Goal: Information Seeking & Learning: Learn about a topic

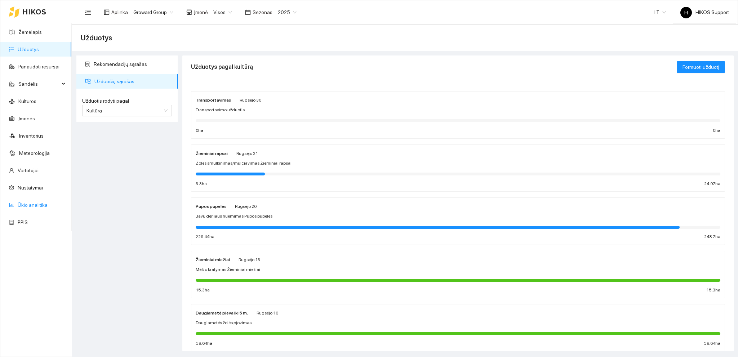
click at [32, 207] on link "Ūkio analitika" at bounding box center [33, 205] width 30 height 6
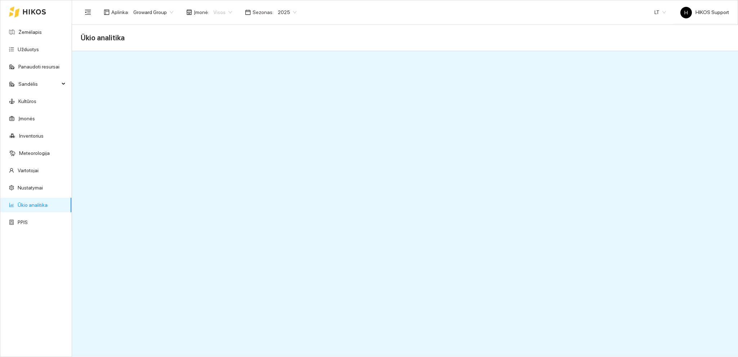
click at [226, 11] on span "Visos" at bounding box center [222, 12] width 19 height 11
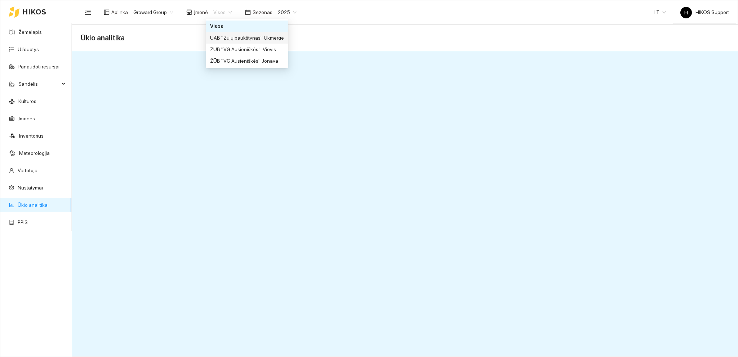
click at [234, 36] on div "UAB "Zujų paukštynas" Ukmerge" at bounding box center [247, 38] width 74 height 8
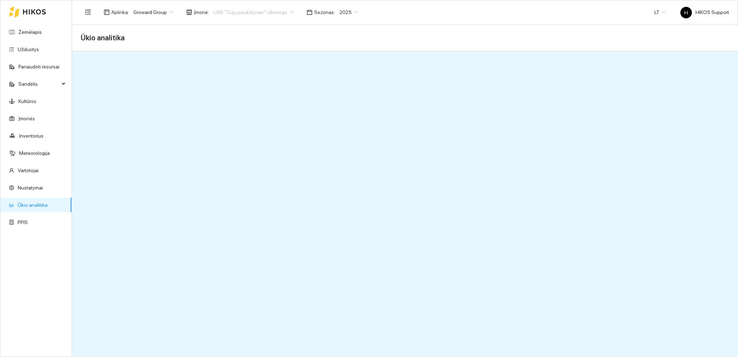
click at [280, 13] on span "UAB "Zujų paukštynas" Ukmerge" at bounding box center [253, 12] width 80 height 11
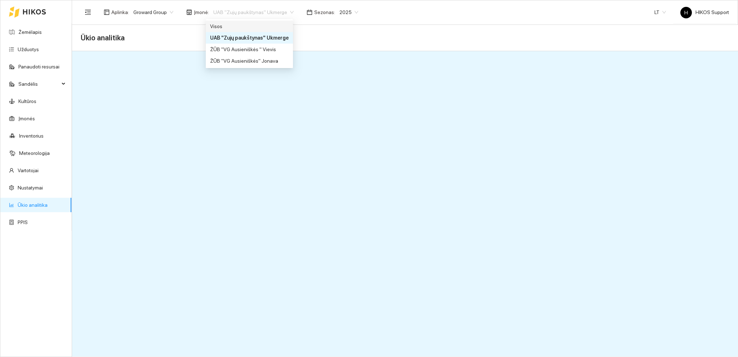
click at [229, 28] on div "Visos" at bounding box center [249, 26] width 79 height 8
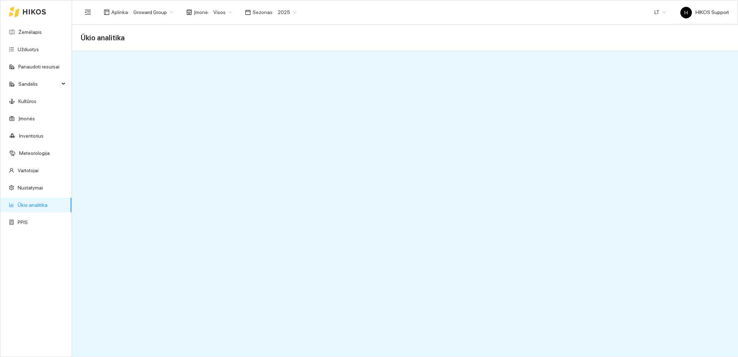
click at [160, 13] on span "Groward Group" at bounding box center [153, 12] width 40 height 11
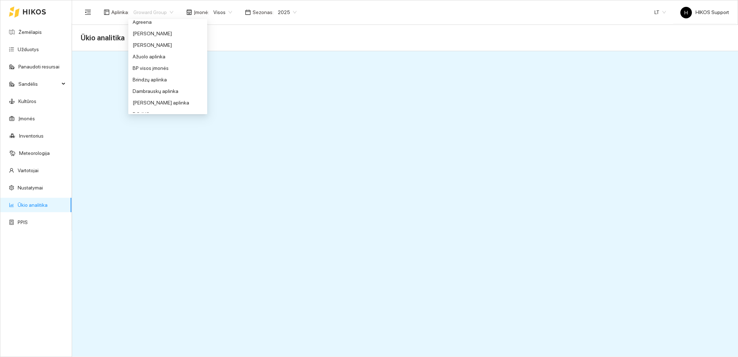
scroll to position [1, 0]
click at [157, 70] on div "BP visos įmonės" at bounding box center [168, 71] width 70 height 8
